Goal: Communication & Community: Share content

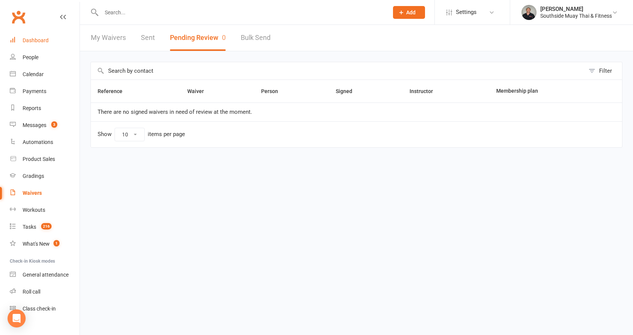
click at [28, 37] on link "Dashboard" at bounding box center [45, 40] width 70 height 17
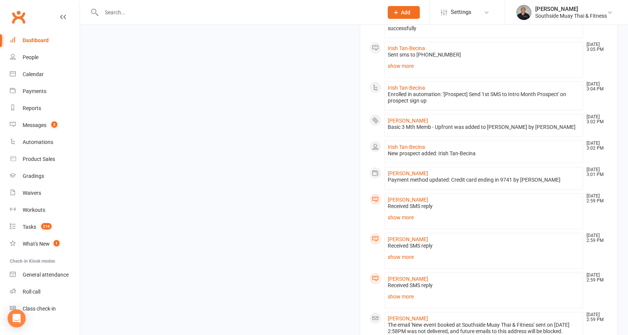
scroll to position [867, 0]
click at [394, 212] on link "show more" at bounding box center [484, 217] width 192 height 11
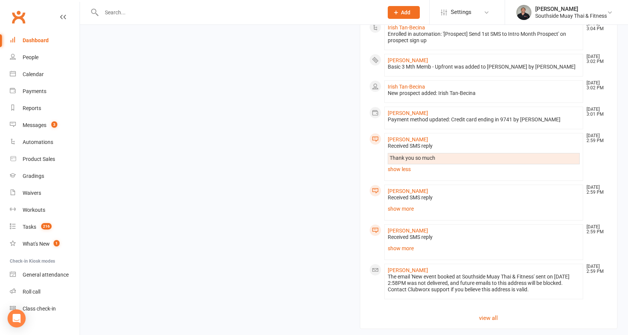
scroll to position [928, 0]
click at [388, 202] on link "show more" at bounding box center [484, 207] width 192 height 11
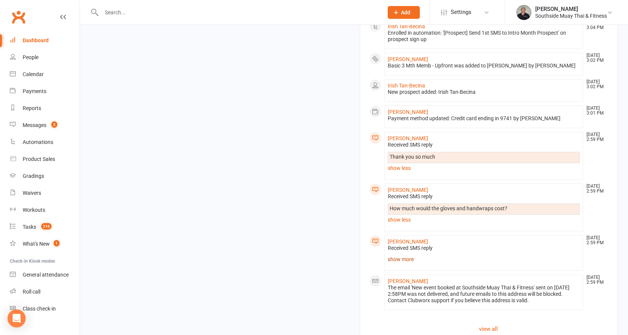
click at [398, 254] on link "show more" at bounding box center [484, 259] width 192 height 11
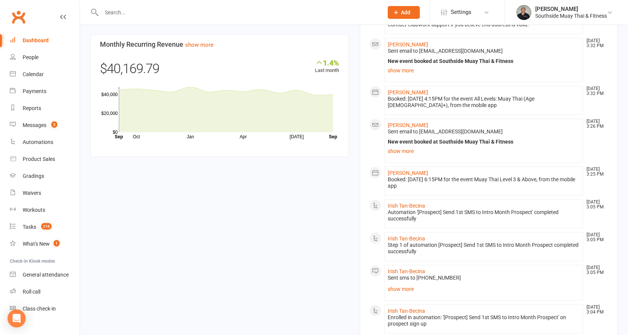
scroll to position [740, 0]
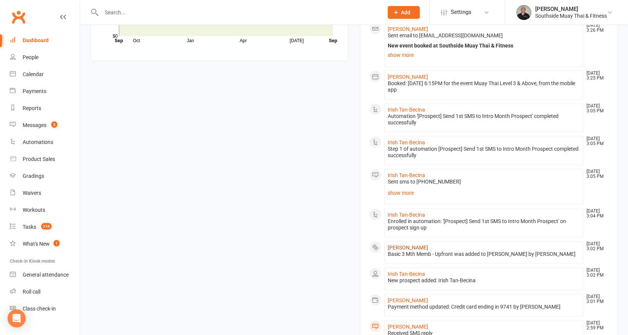
click at [409, 245] on link "Mislav Bosnjak" at bounding box center [408, 248] width 40 height 6
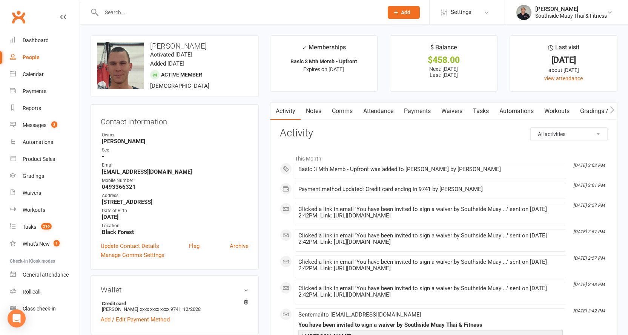
click at [412, 112] on link "Payments" at bounding box center [417, 111] width 37 height 17
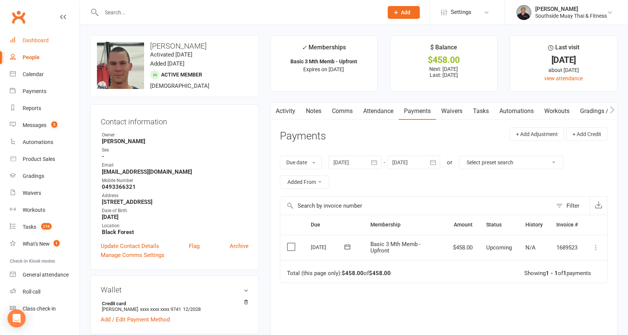
click at [30, 36] on link "Dashboard" at bounding box center [45, 40] width 70 height 17
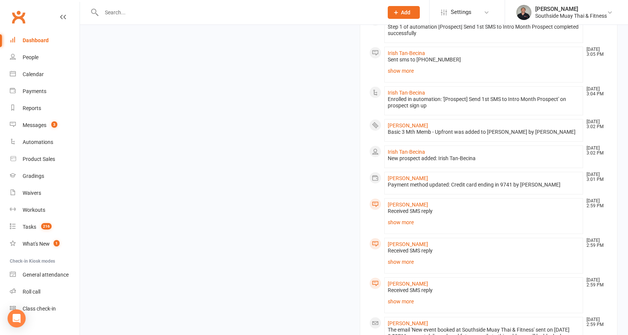
scroll to position [867, 0]
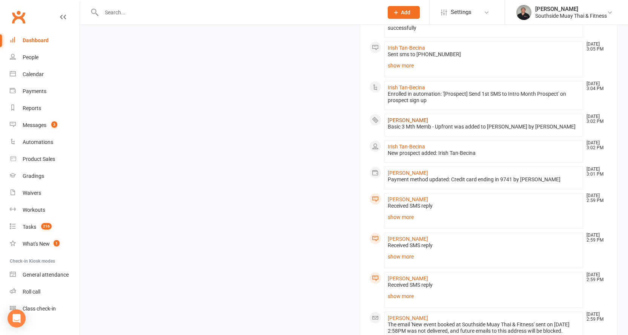
click at [406, 117] on link "Mislav Bosnjak" at bounding box center [408, 120] width 40 height 6
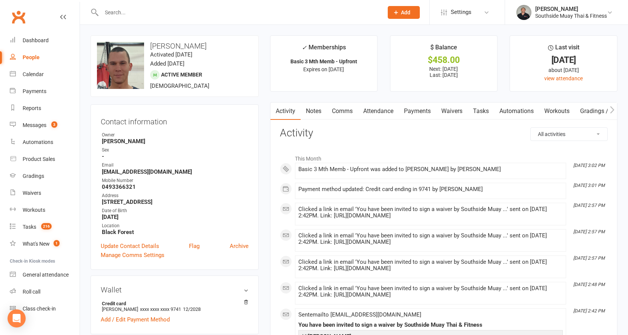
click at [412, 107] on link "Payments" at bounding box center [417, 111] width 37 height 17
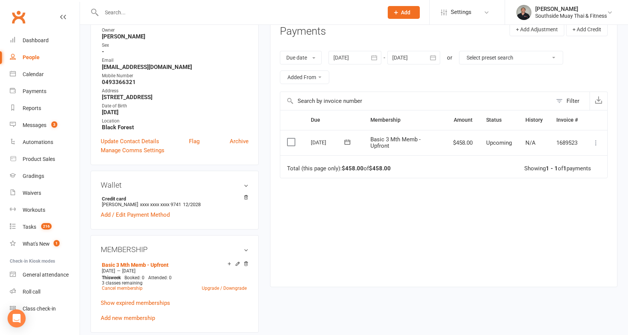
scroll to position [113, 0]
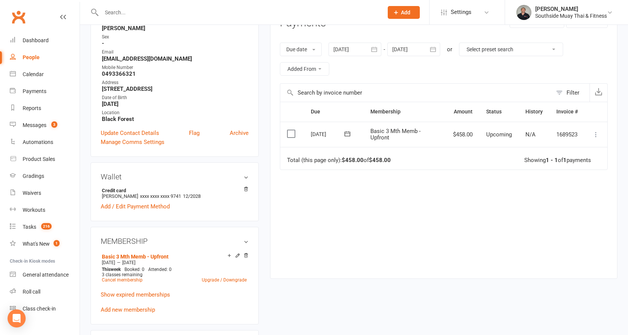
click at [596, 134] on icon at bounding box center [596, 135] width 8 height 8
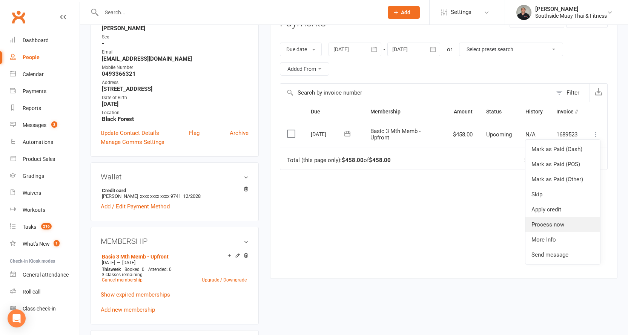
click at [548, 219] on link "Process now" at bounding box center [562, 224] width 75 height 15
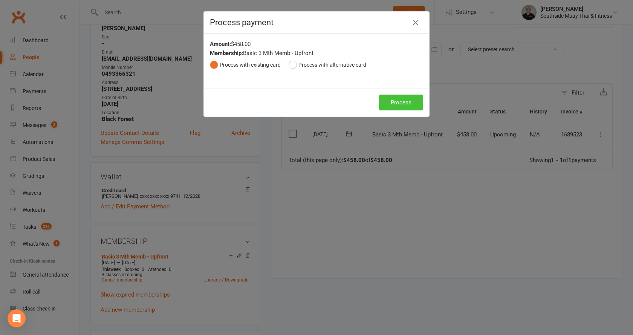
click at [403, 98] on button "Process" at bounding box center [401, 103] width 44 height 16
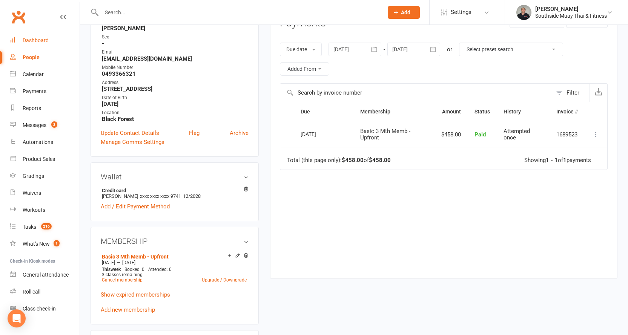
click at [46, 39] on div "Dashboard" at bounding box center [36, 40] width 26 height 6
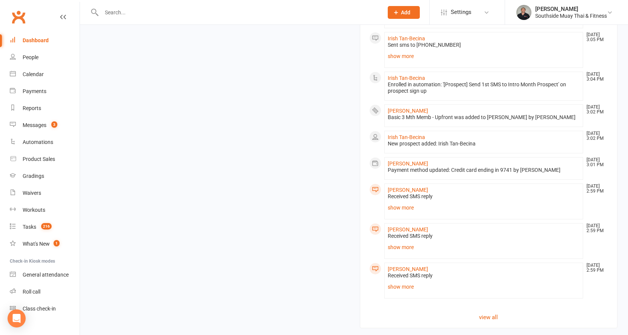
scroll to position [903, 0]
click at [402, 242] on link "show more" at bounding box center [484, 247] width 192 height 11
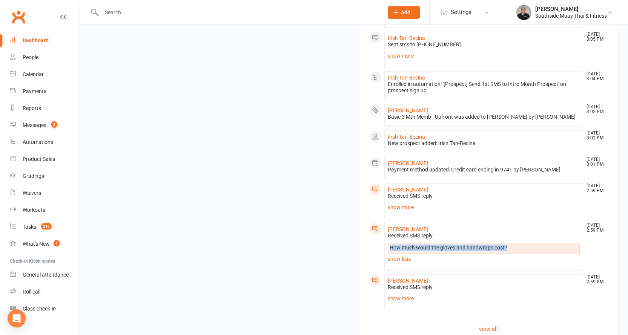
drag, startPoint x: 512, startPoint y: 221, endPoint x: 378, endPoint y: 224, distance: 133.9
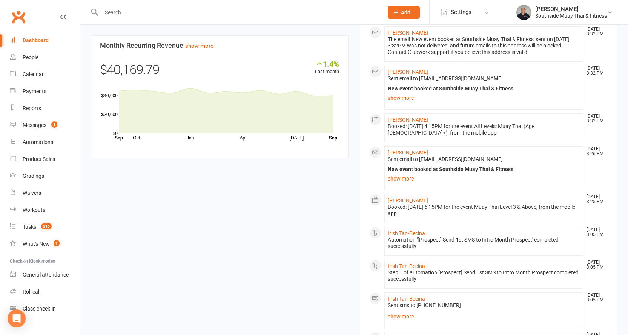
scroll to position [564, 0]
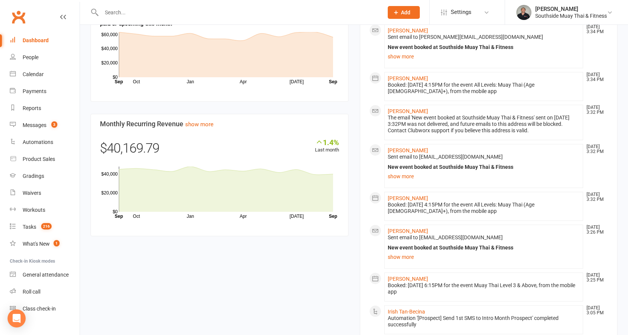
click at [40, 41] on div "Dashboard" at bounding box center [36, 40] width 26 height 6
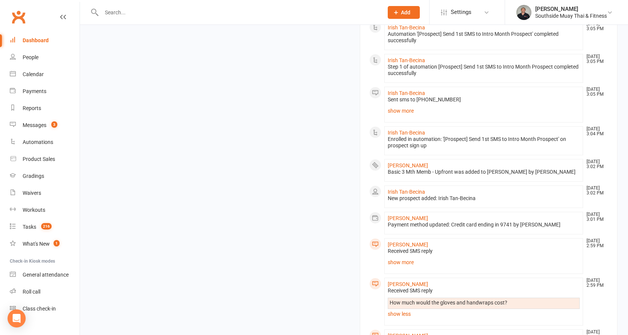
scroll to position [915, 0]
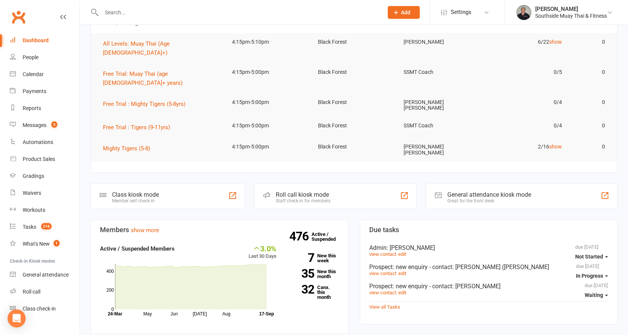
scroll to position [0, 0]
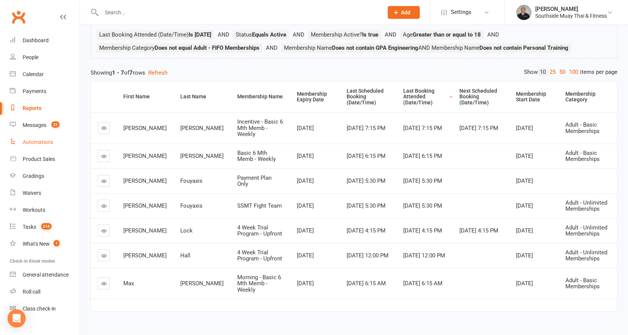
click at [34, 139] on div "Automations" at bounding box center [38, 142] width 31 height 6
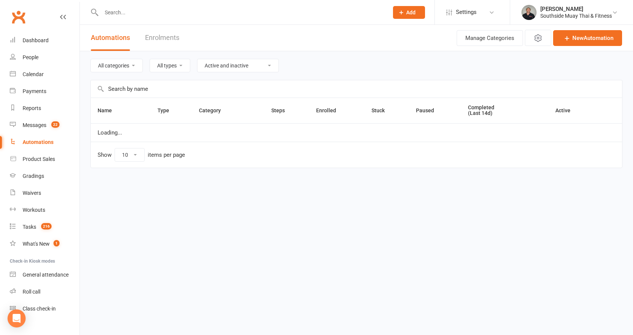
select select "100"
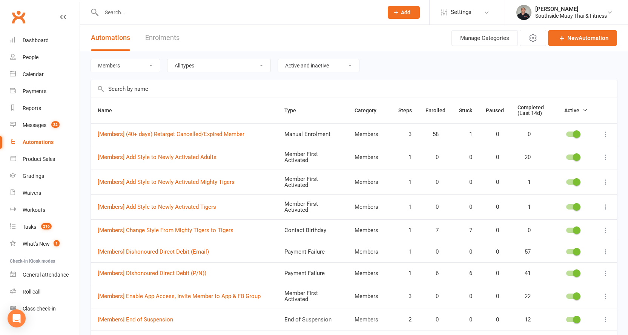
click at [115, 61] on select "All categories Grading LBE Members Paid Trial Programs Personal Training Prospe…" at bounding box center [125, 65] width 69 height 13
select select "147"
click at [91, 59] on select "All categories Grading LBE Members Paid Trial Programs Personal Training Prospe…" at bounding box center [125, 65] width 69 height 13
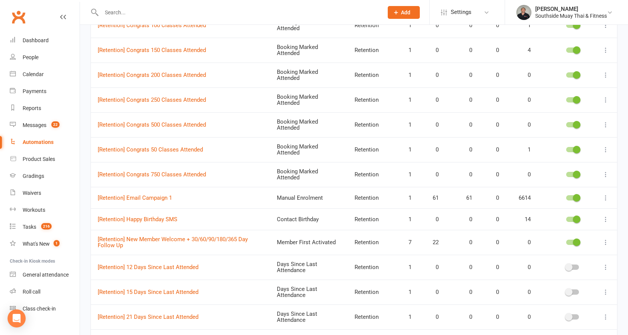
scroll to position [226, 0]
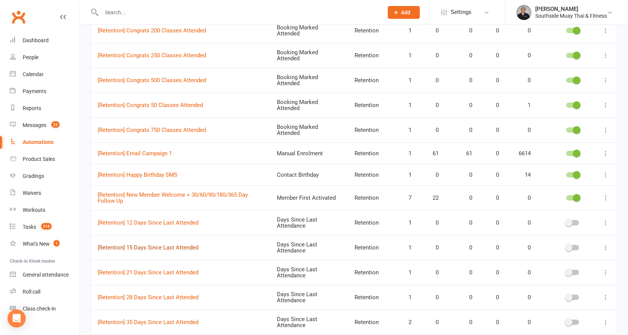
click at [179, 248] on link "[Retention] 15 Days Since Last Attended" at bounding box center [148, 247] width 101 height 7
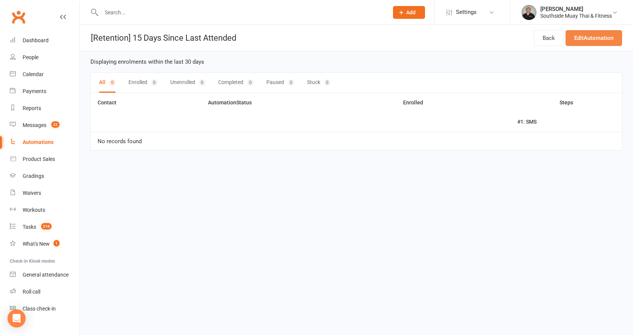
click at [578, 38] on link "Edit Automation" at bounding box center [594, 38] width 57 height 16
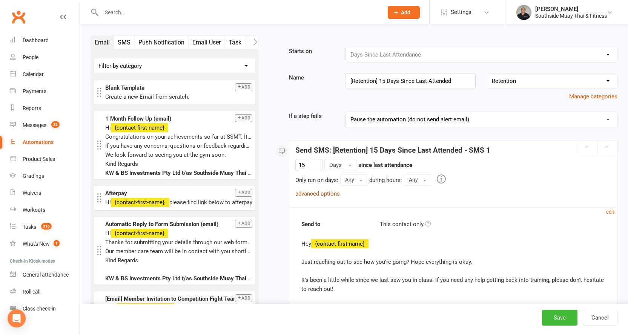
click at [311, 192] on link "advanced options" at bounding box center [317, 193] width 44 height 7
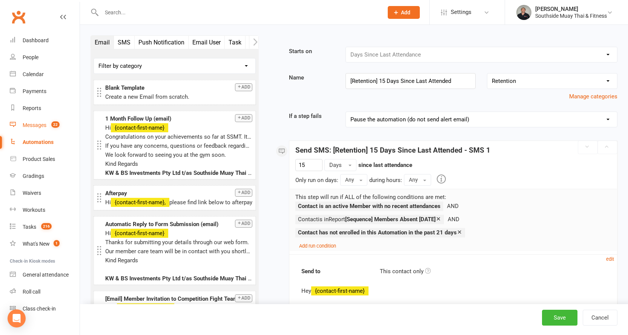
click at [31, 122] on div "Messages" at bounding box center [35, 125] width 24 height 6
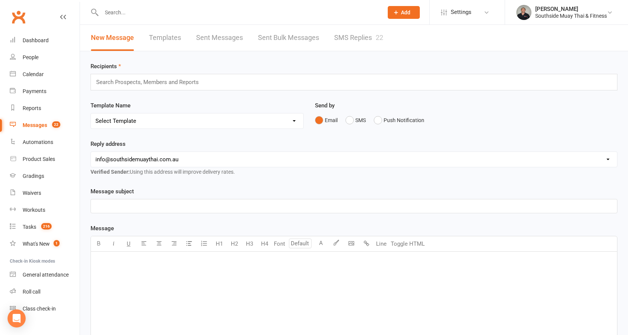
click at [130, 78] on input "text" at bounding box center [150, 82] width 110 height 10
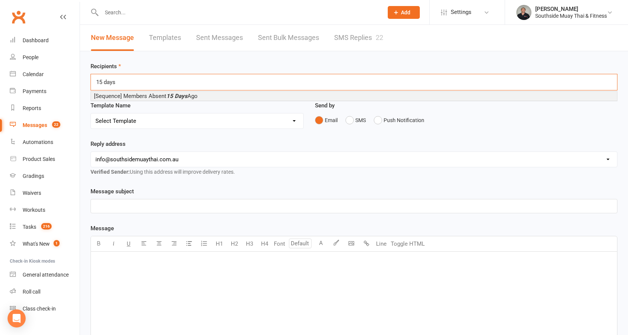
type input "15 days"
click at [141, 94] on span "[Sequence] Members Absent 15 Days Ago" at bounding box center [146, 96] width 104 height 7
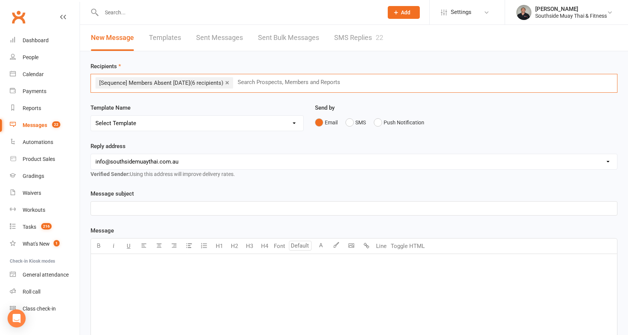
click at [139, 124] on select "Select Template [SMS] Outreach Message: High Risk – Personal From Trainer + Ree…" at bounding box center [197, 123] width 212 height 15
select select "227"
click at [91, 116] on select "Select Template [SMS] Outreach Message: High Risk – Personal From Trainer + Ree…" at bounding box center [197, 123] width 212 height 15
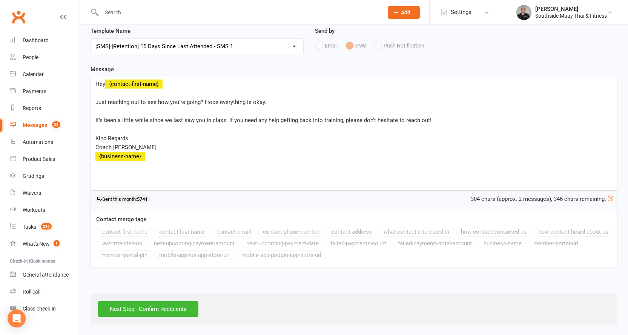
scroll to position [77, 0]
click at [128, 305] on input "Next Step - Confirm Recipients" at bounding box center [148, 309] width 100 height 16
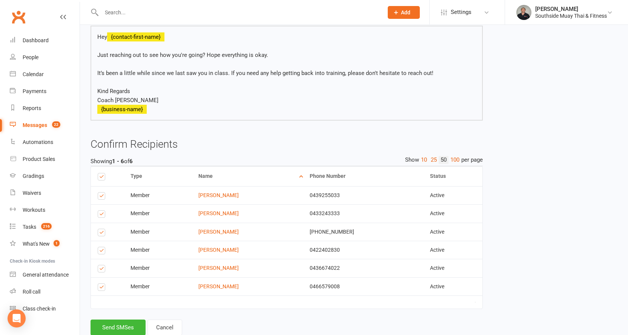
scroll to position [75, 0]
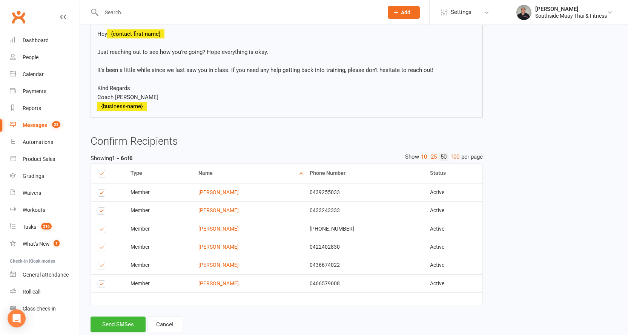
click at [103, 231] on label at bounding box center [103, 231] width 10 height 0
click at [103, 226] on input "checkbox" at bounding box center [100, 226] width 5 height 0
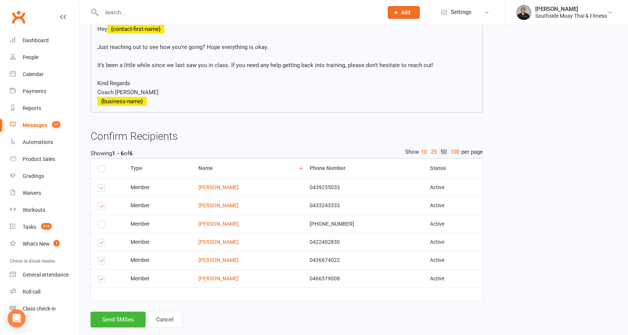
scroll to position [94, 0]
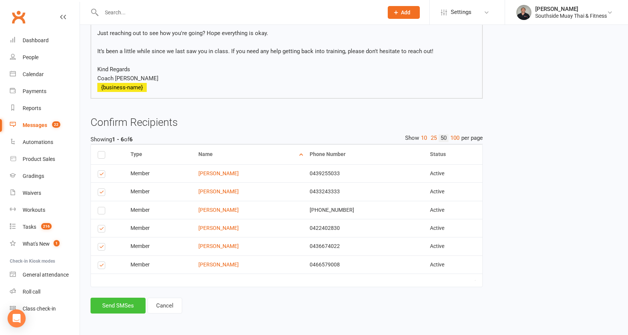
click at [113, 304] on button "Send SMSes" at bounding box center [117, 306] width 55 height 16
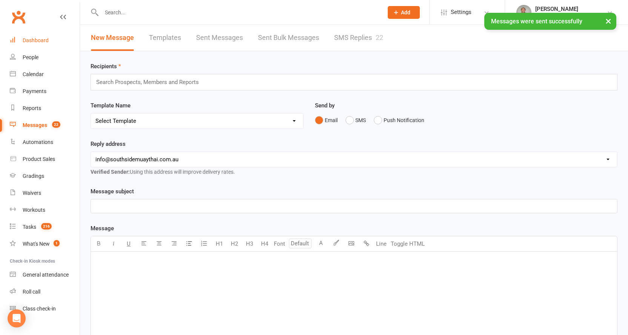
click at [36, 40] on div "Dashboard" at bounding box center [36, 40] width 26 height 6
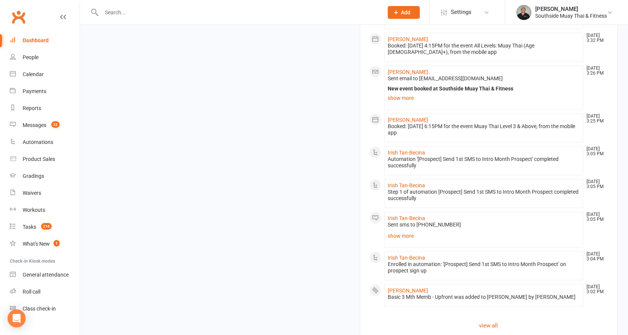
scroll to position [930, 0]
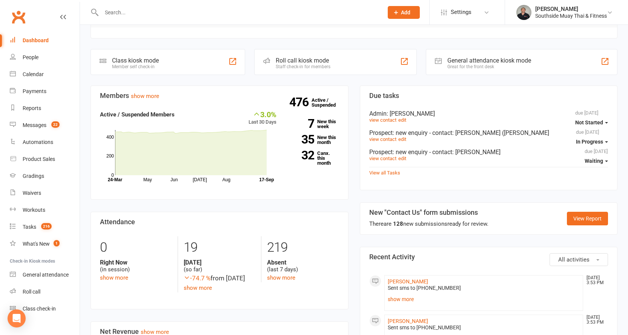
scroll to position [100, 0]
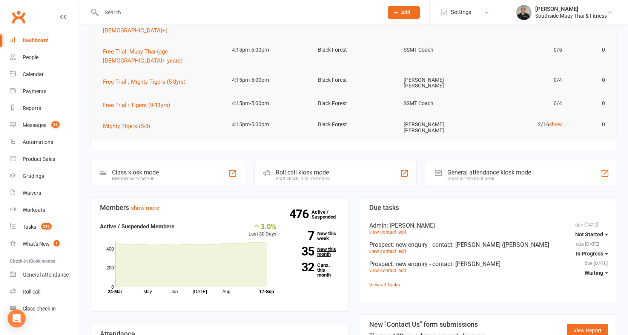
click at [322, 247] on link "35 New this month" at bounding box center [313, 252] width 51 height 10
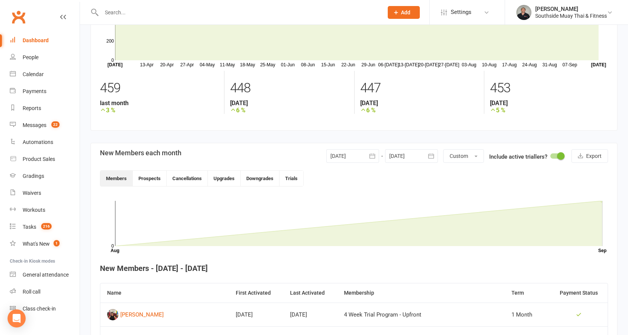
scroll to position [55, 0]
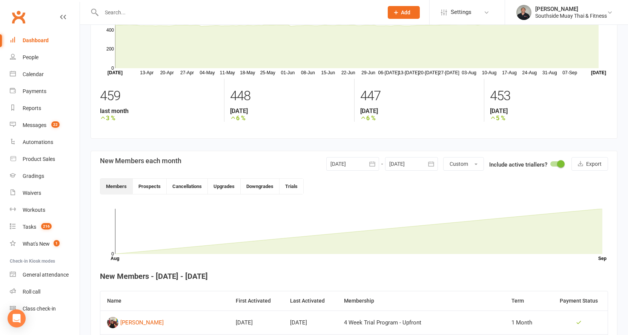
click at [427, 162] on icon "button" at bounding box center [431, 164] width 8 height 8
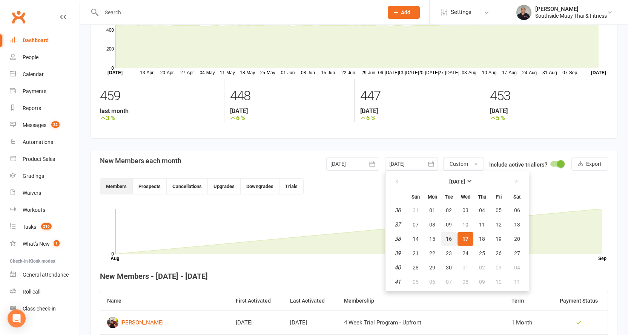
click at [452, 241] on button "16" at bounding box center [449, 239] width 16 height 14
type input "16 Sep 2025"
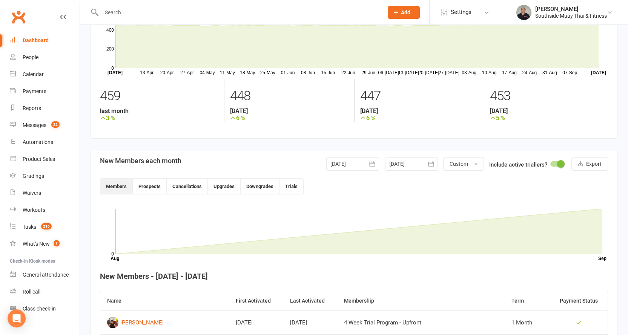
click at [26, 37] on div "Dashboard" at bounding box center [36, 40] width 26 height 6
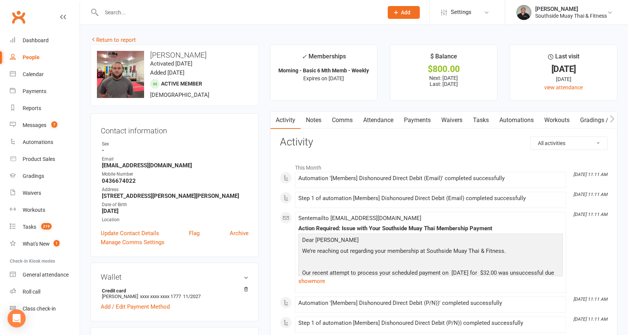
click at [312, 120] on link "Notes" at bounding box center [313, 120] width 26 height 17
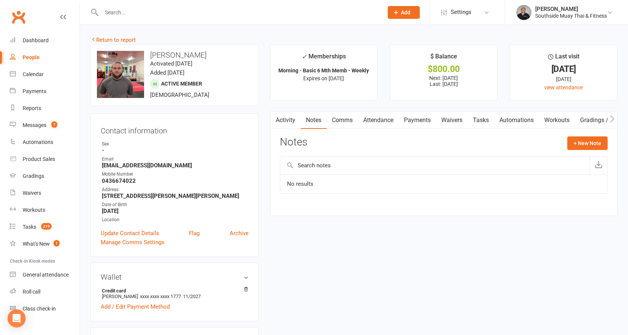
click at [284, 121] on link "Activity" at bounding box center [285, 120] width 30 height 17
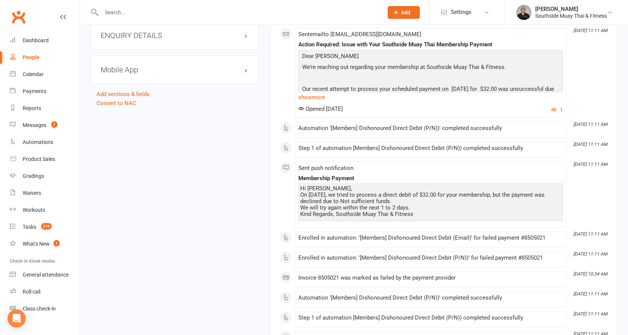
scroll to position [754, 0]
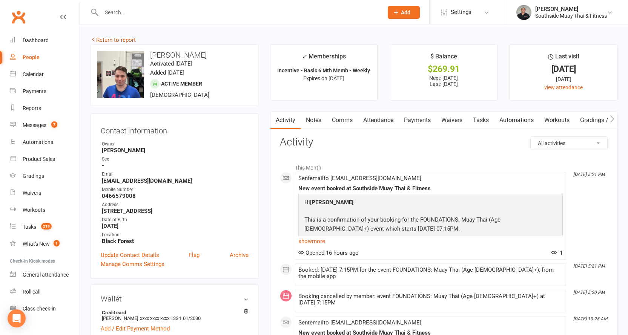
click at [126, 38] on link "Return to report" at bounding box center [112, 40] width 45 height 7
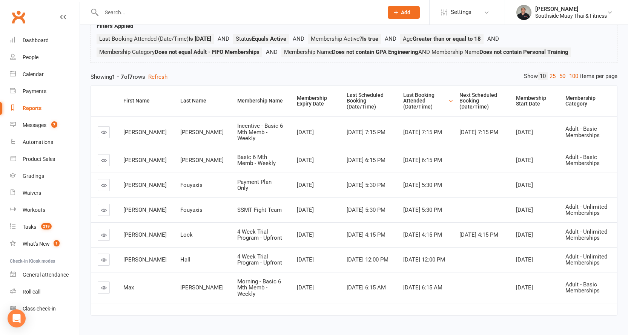
scroll to position [57, 0]
